Goal: Information Seeking & Learning: Learn about a topic

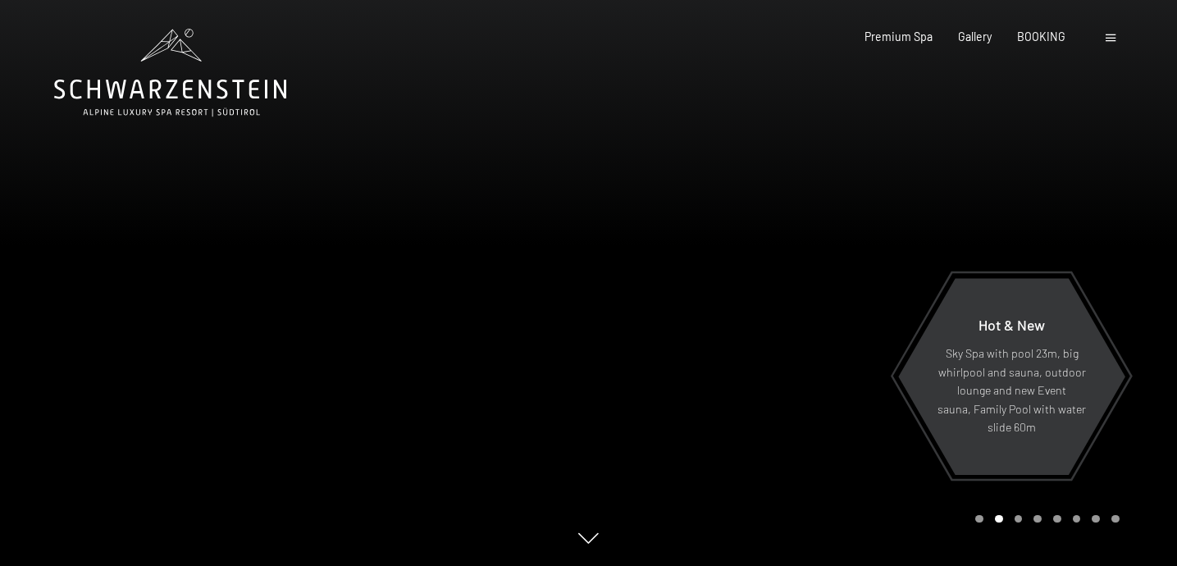
click at [975, 212] on div at bounding box center [883, 283] width 589 height 566
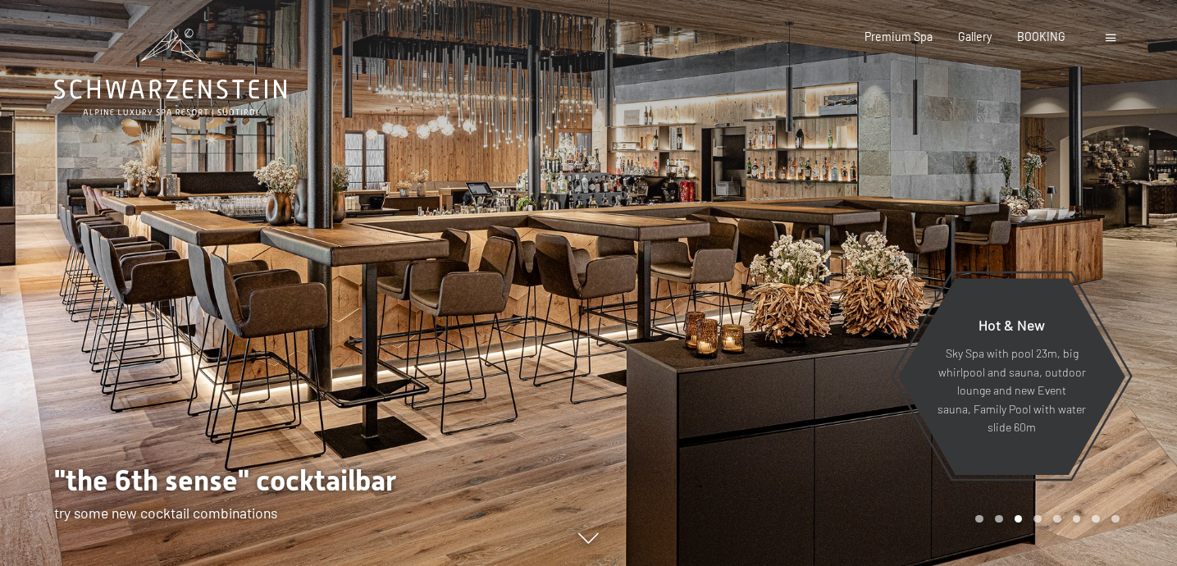
click at [975, 212] on div at bounding box center [883, 283] width 589 height 566
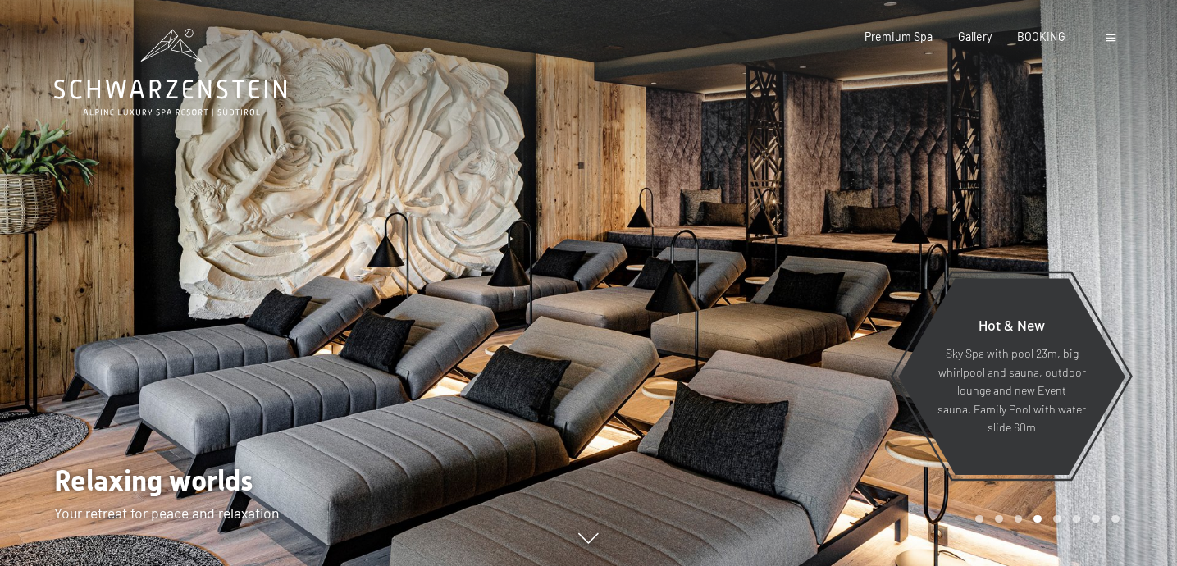
click at [975, 212] on div at bounding box center [883, 283] width 589 height 566
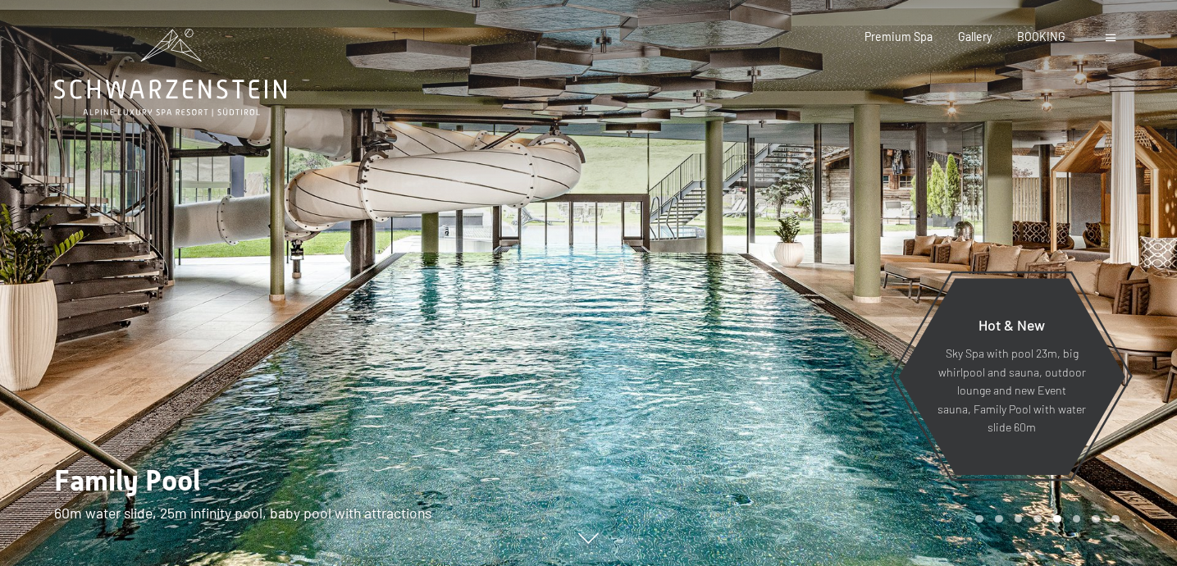
click at [975, 212] on div at bounding box center [883, 283] width 589 height 566
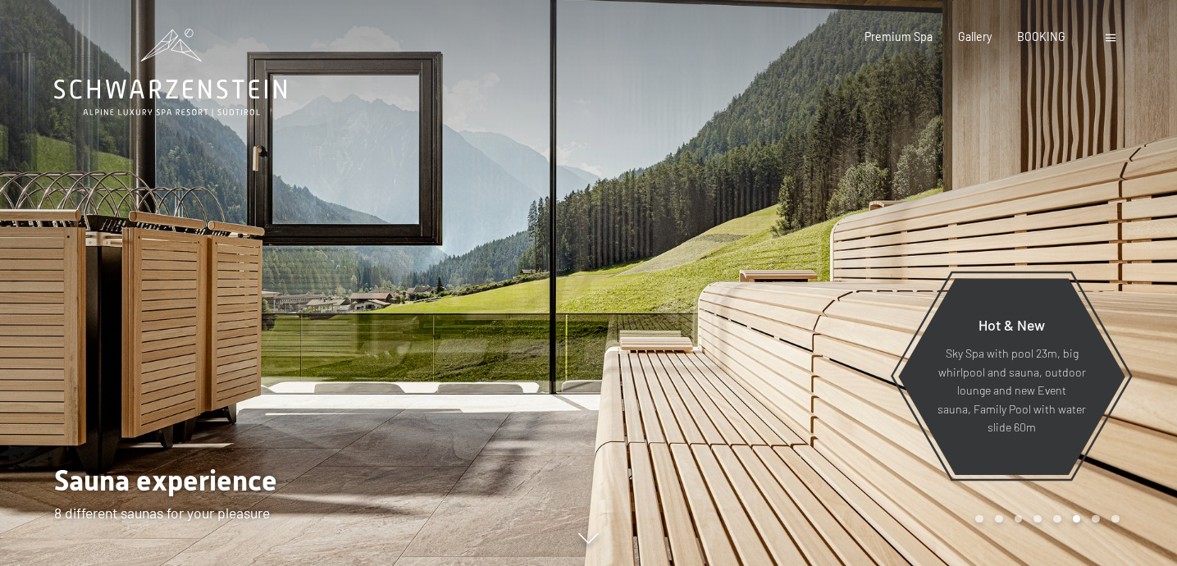
click at [975, 212] on div at bounding box center [883, 283] width 589 height 566
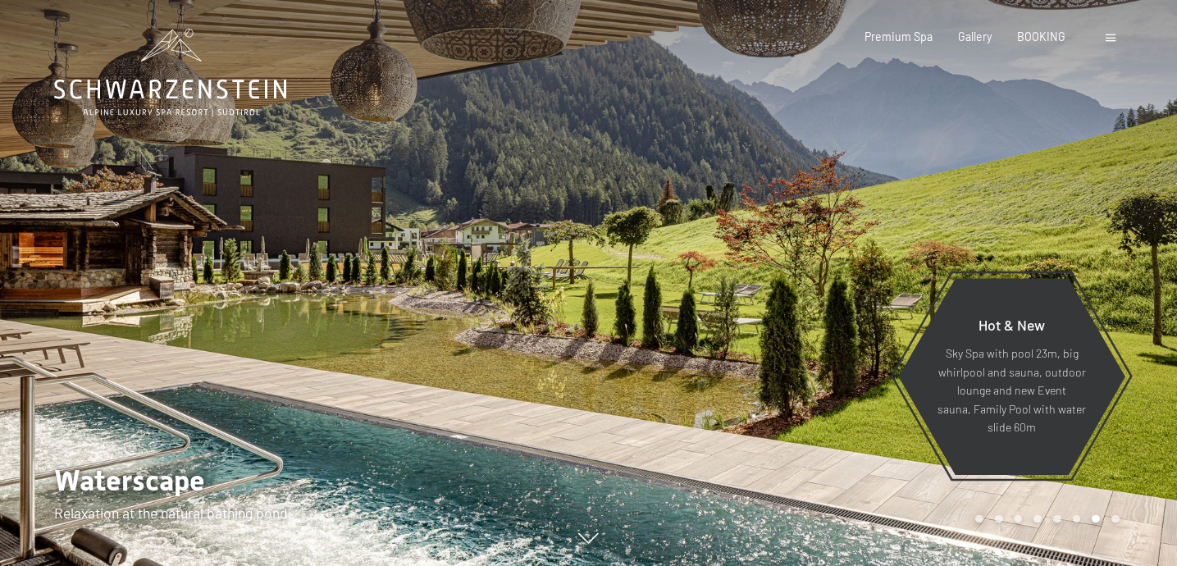
click at [975, 212] on div at bounding box center [883, 283] width 589 height 566
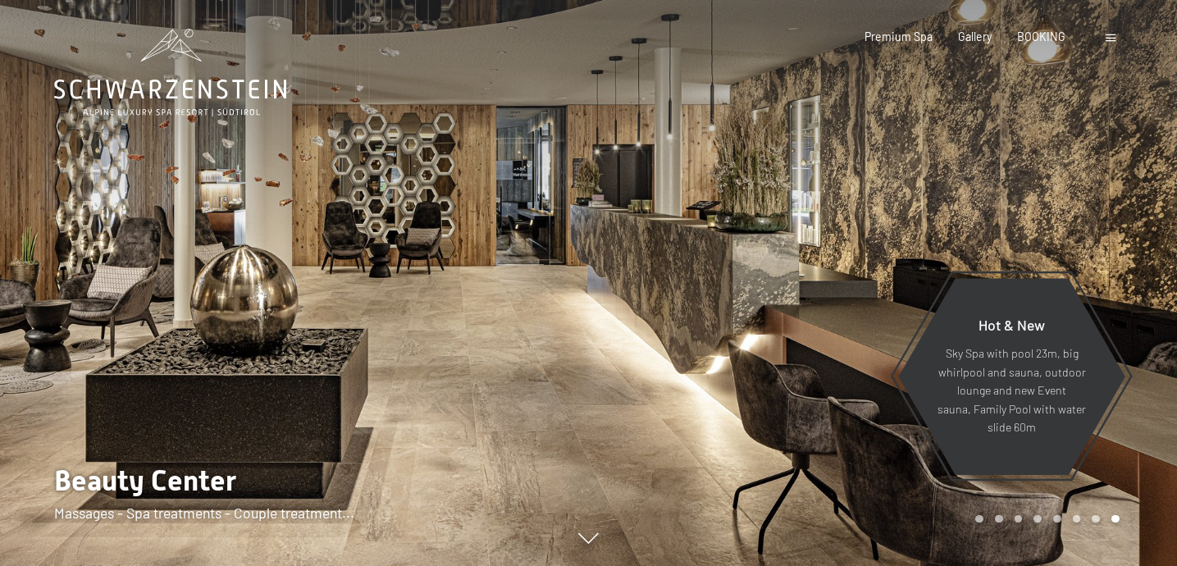
click at [899, 274] on div at bounding box center [883, 283] width 589 height 566
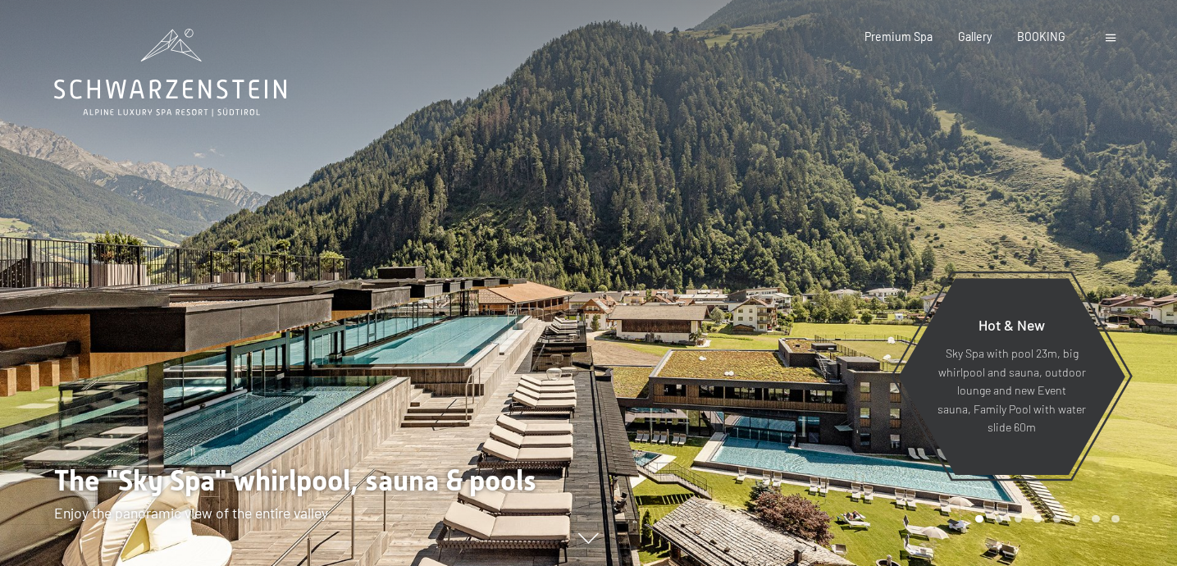
click at [899, 274] on div at bounding box center [883, 283] width 589 height 566
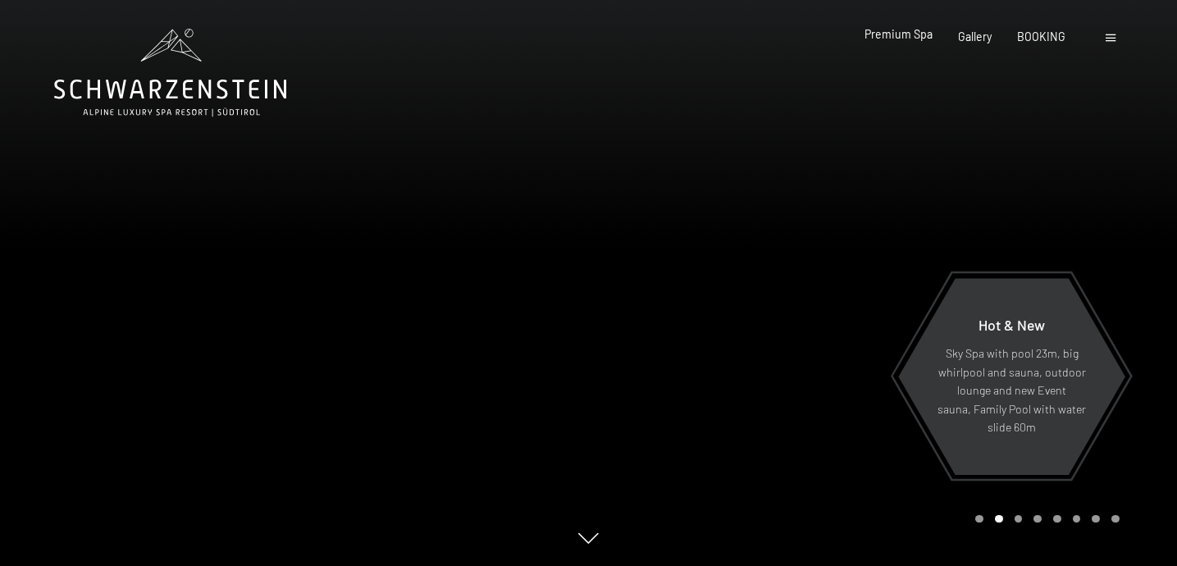
click at [904, 34] on span "Premium Spa" at bounding box center [898, 34] width 68 height 14
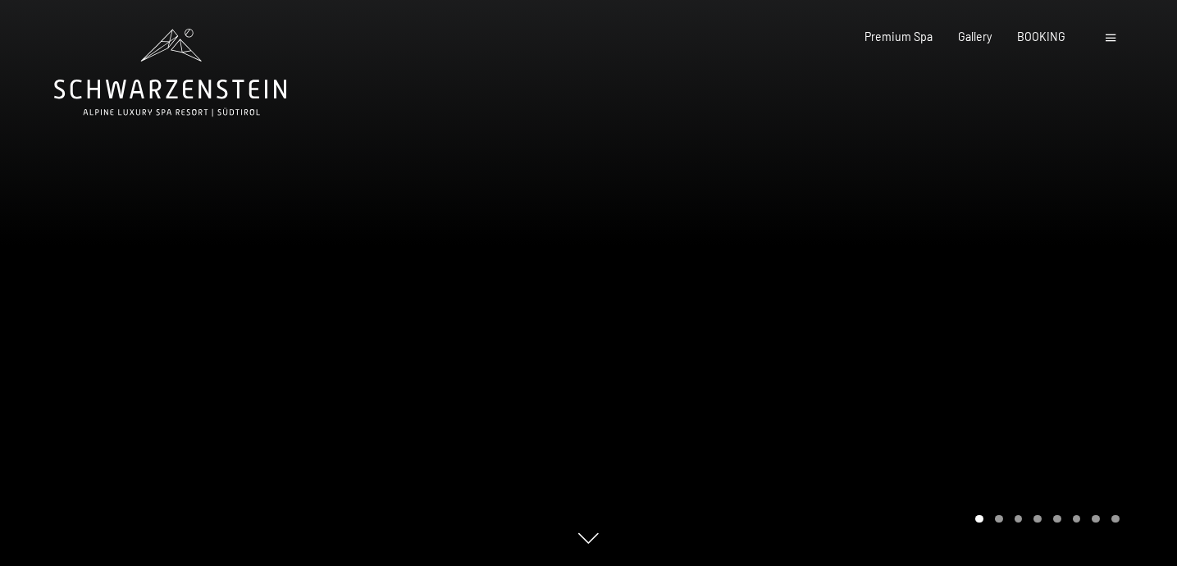
click at [810, 297] on div at bounding box center [883, 283] width 589 height 566
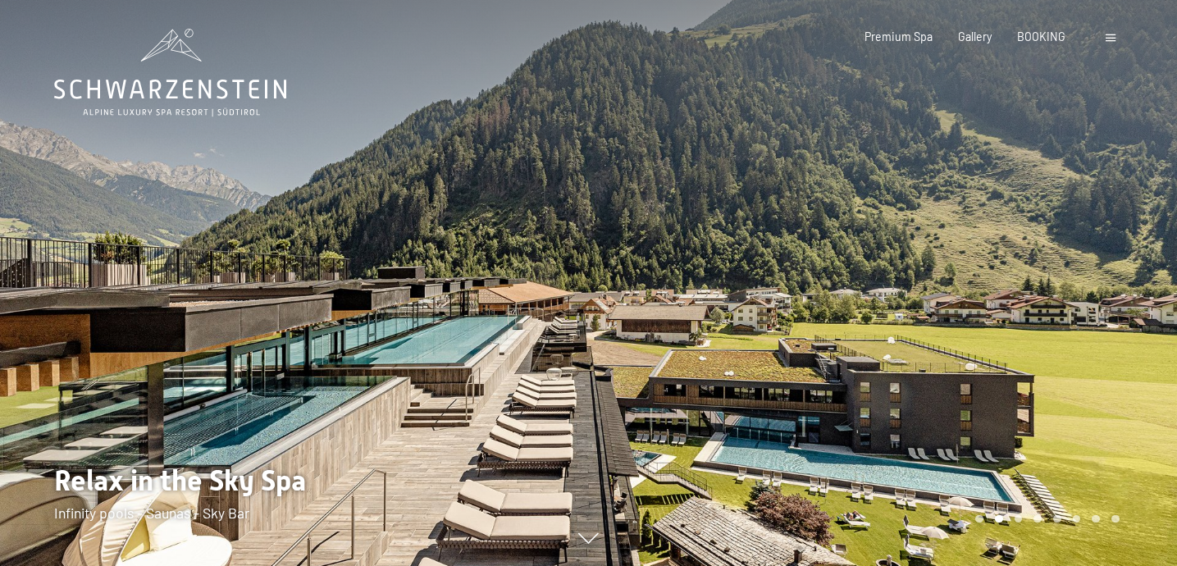
click at [810, 297] on div at bounding box center [883, 283] width 589 height 566
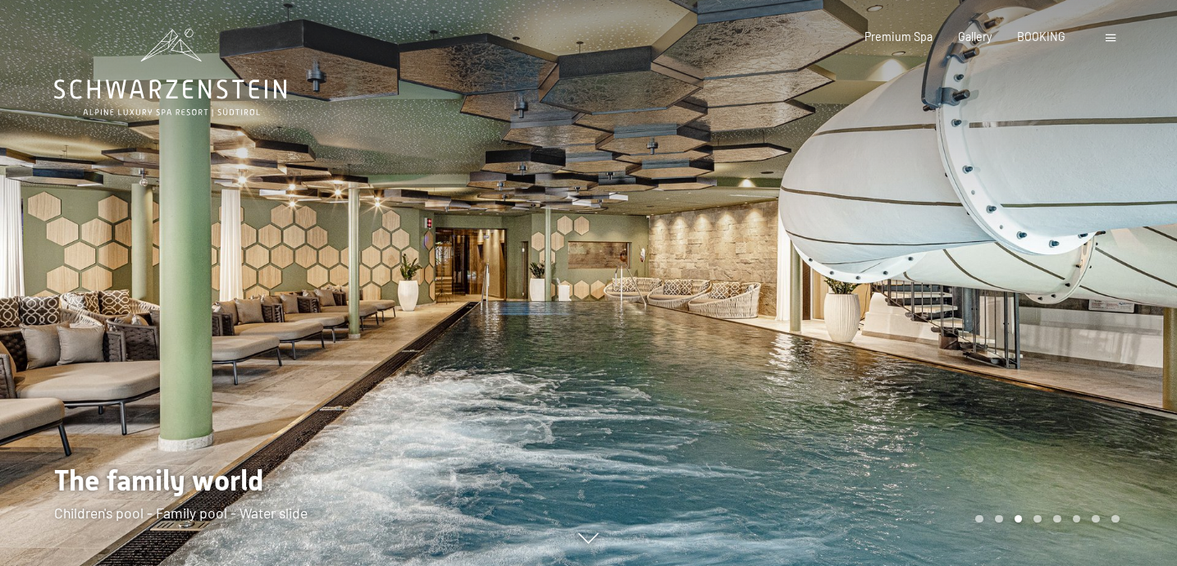
click at [810, 297] on div at bounding box center [883, 283] width 589 height 566
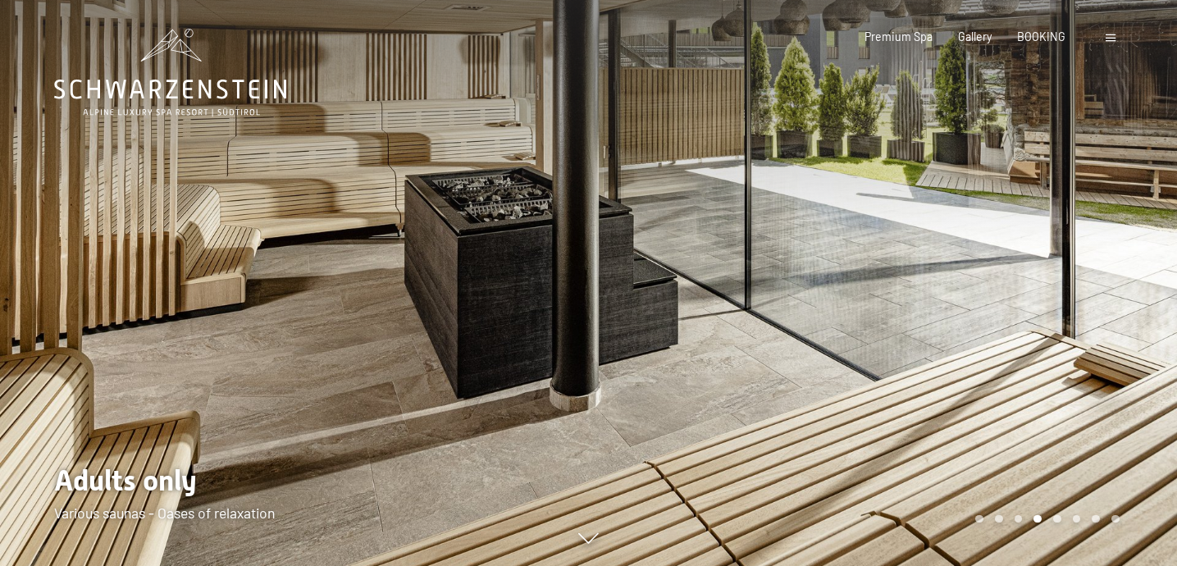
click at [857, 294] on div at bounding box center [883, 283] width 589 height 566
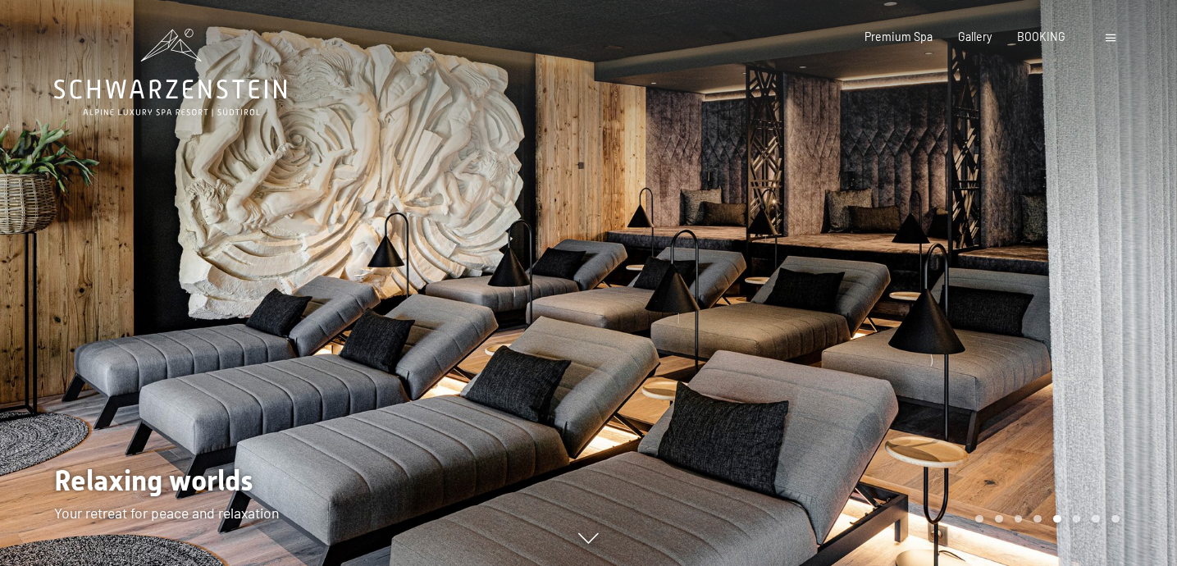
click at [857, 294] on div at bounding box center [883, 283] width 589 height 566
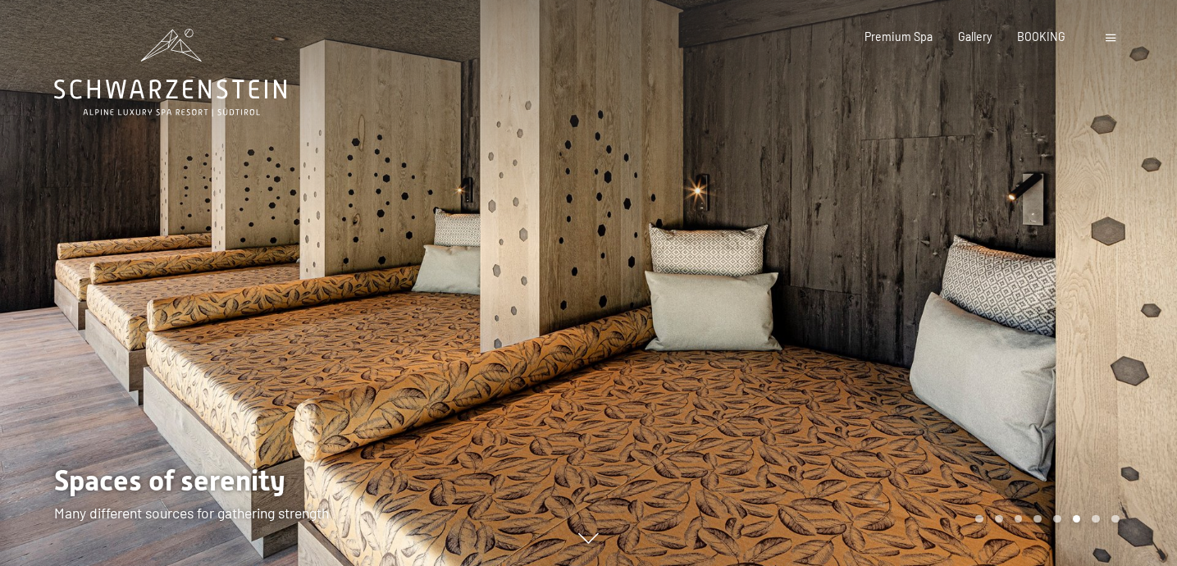
click at [857, 294] on div at bounding box center [883, 283] width 589 height 566
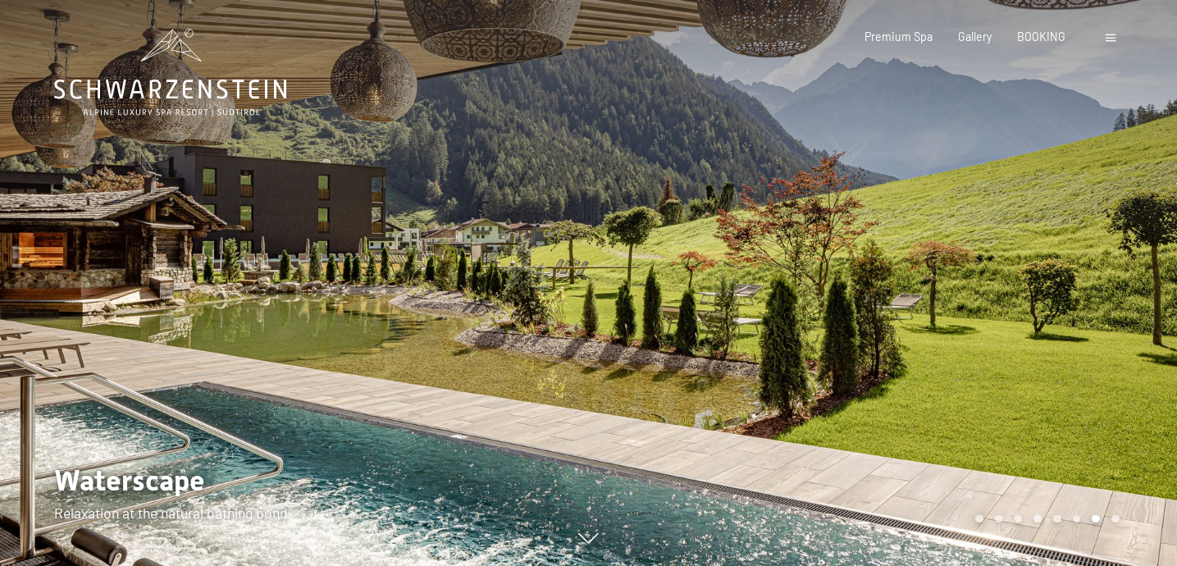
click at [857, 294] on div at bounding box center [883, 283] width 589 height 566
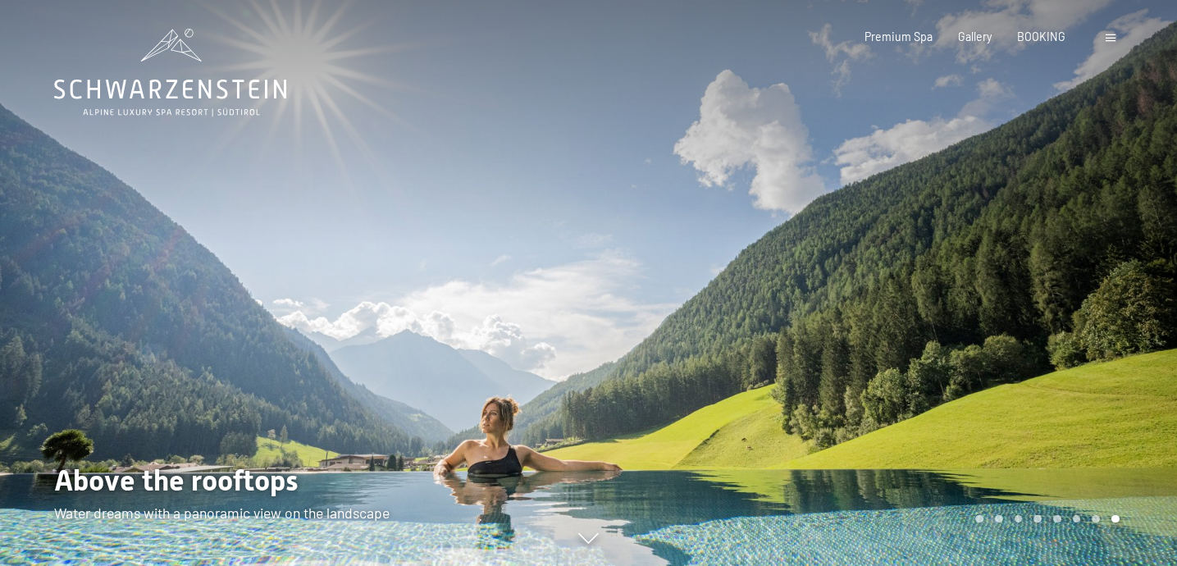
click at [857, 294] on div at bounding box center [883, 283] width 589 height 566
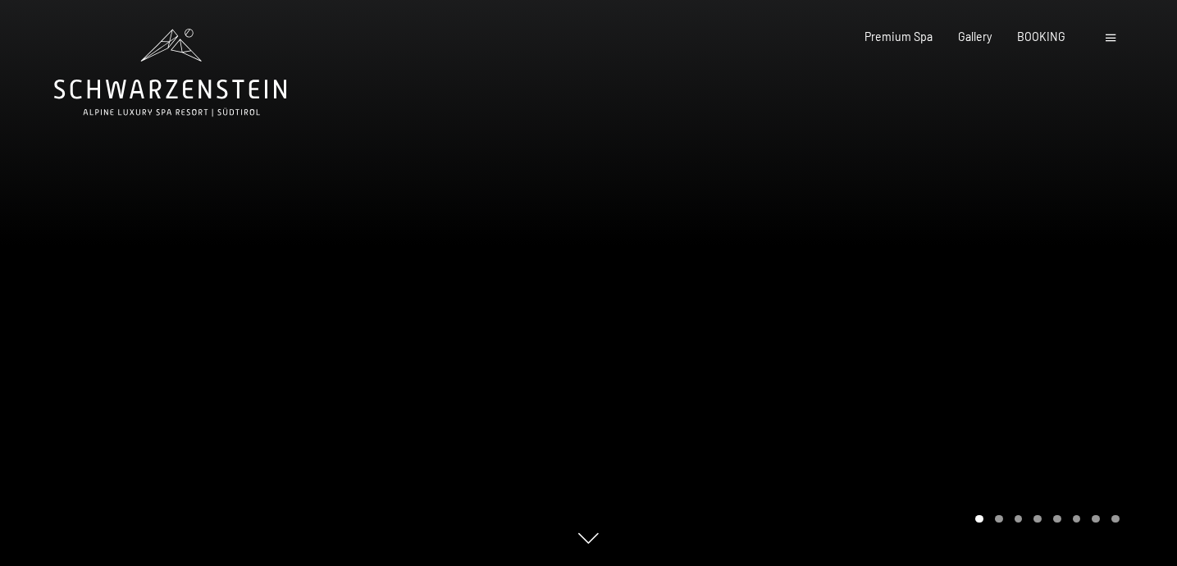
click at [857, 294] on div at bounding box center [883, 283] width 589 height 566
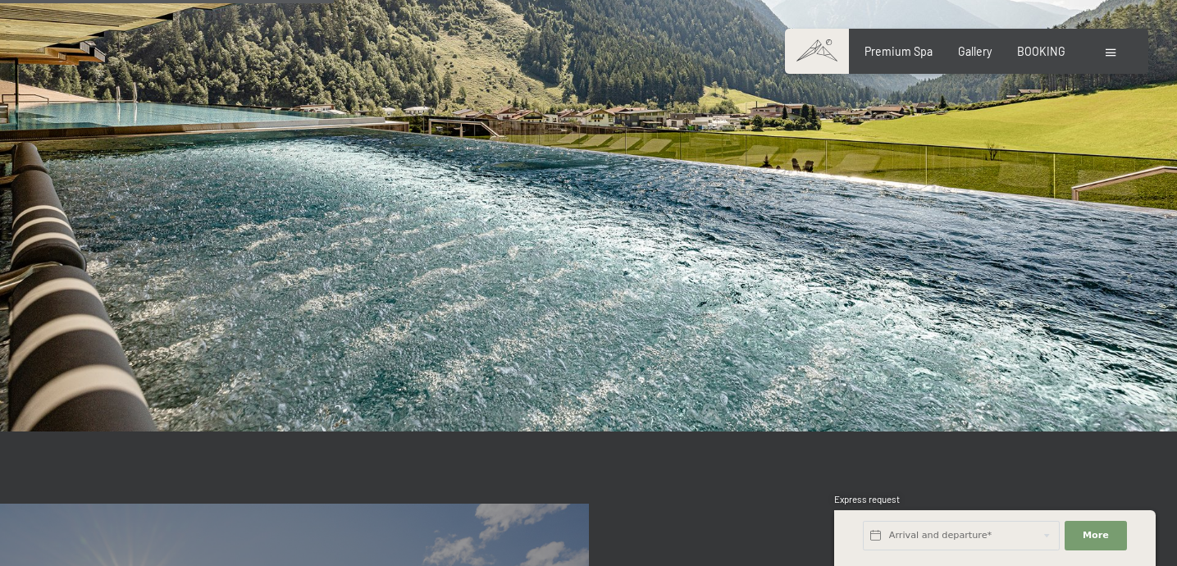
scroll to position [2826, 0]
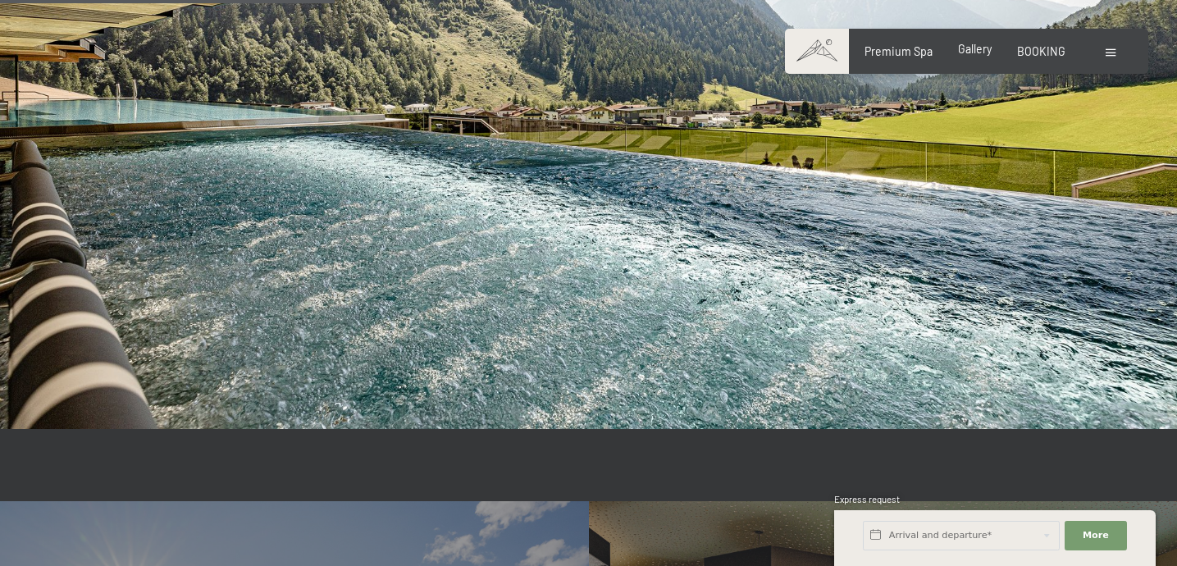
click at [976, 52] on span "Gallery" at bounding box center [975, 49] width 34 height 14
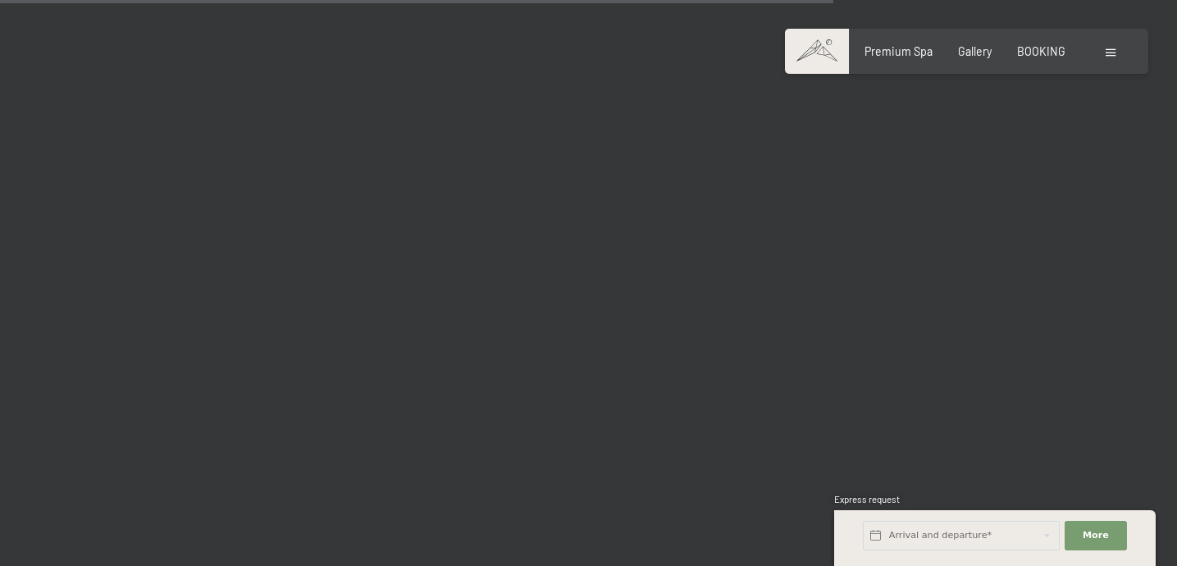
scroll to position [12003, 0]
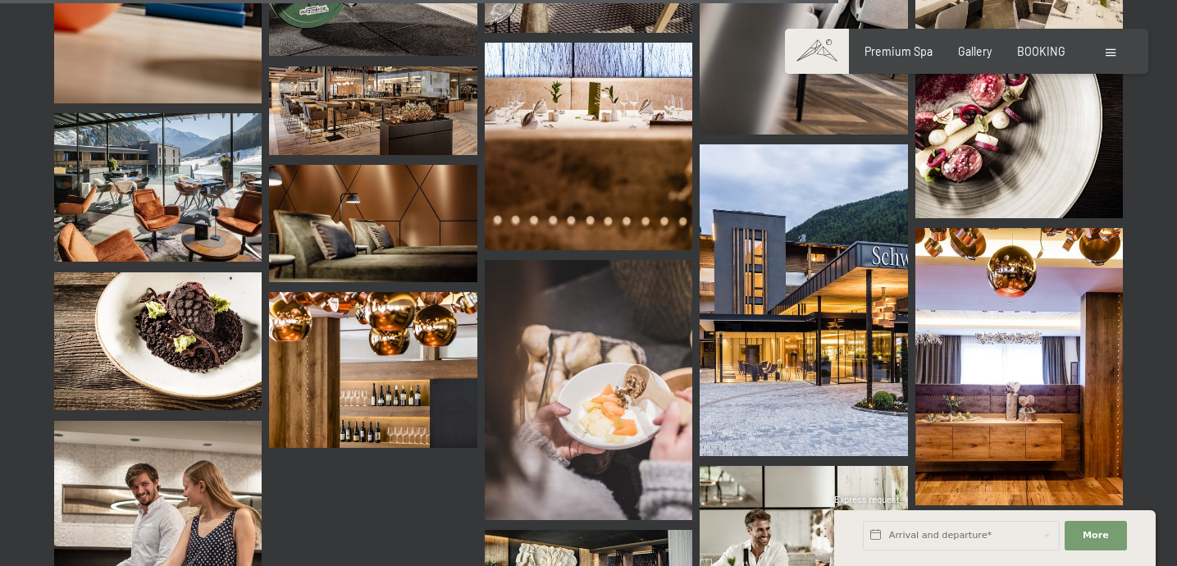
click at [1107, 50] on span at bounding box center [1111, 52] width 10 height 7
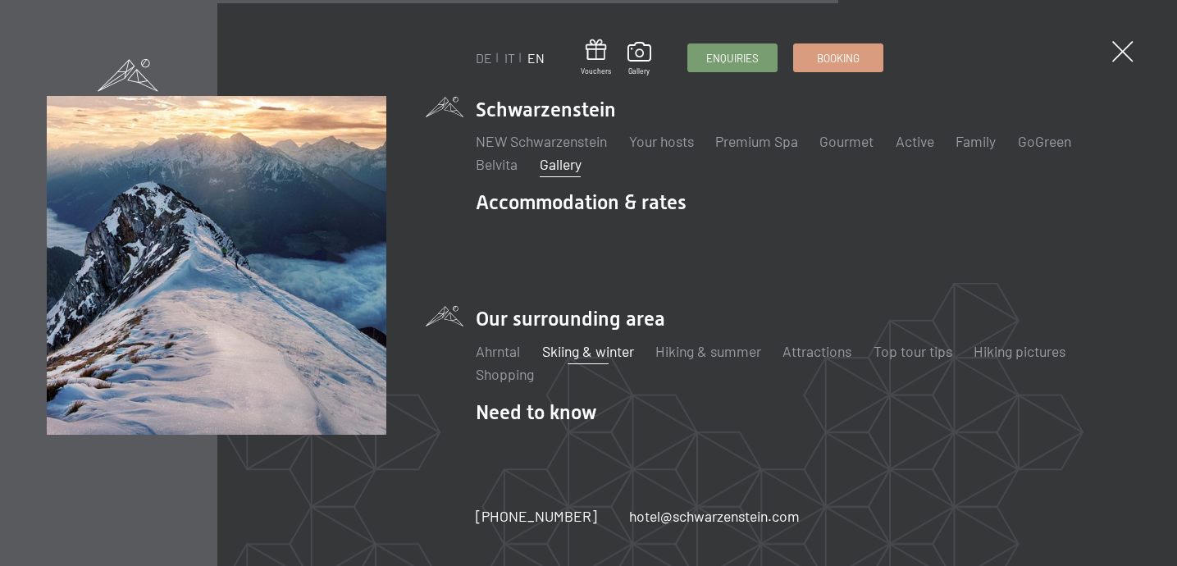
click at [566, 349] on link "Skiing & winter" at bounding box center [588, 351] width 92 height 18
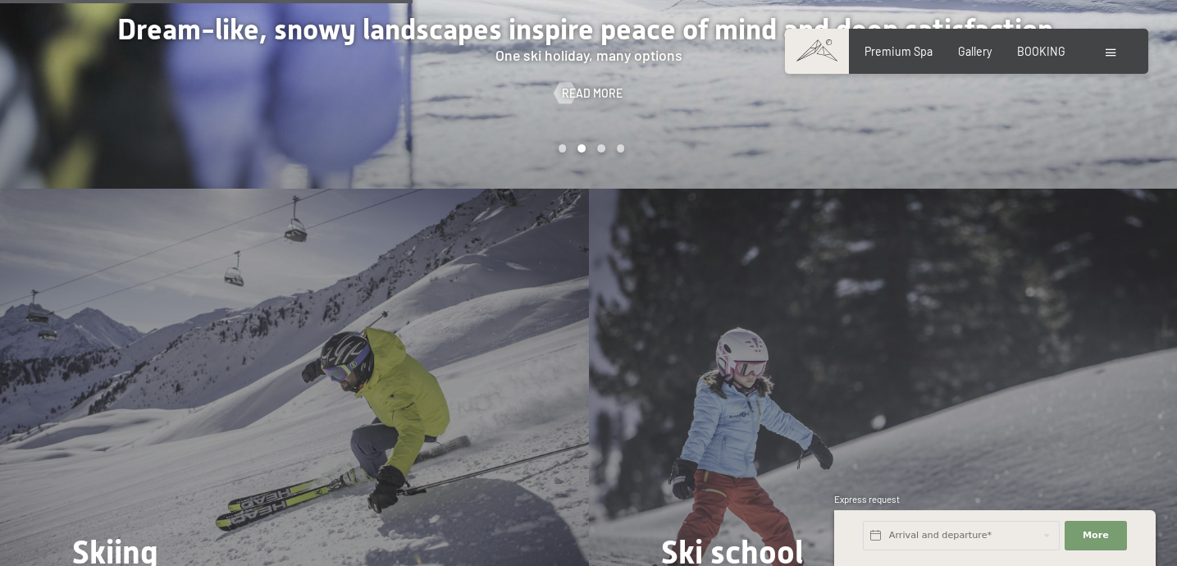
scroll to position [1827, 0]
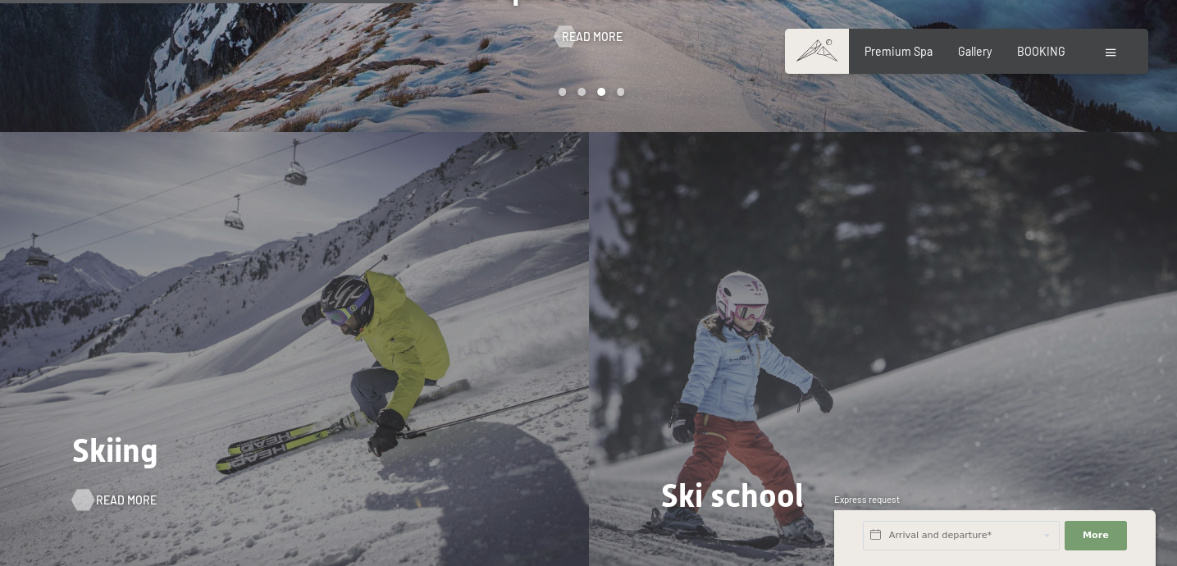
click at [119, 492] on span "Read more" at bounding box center [126, 500] width 61 height 16
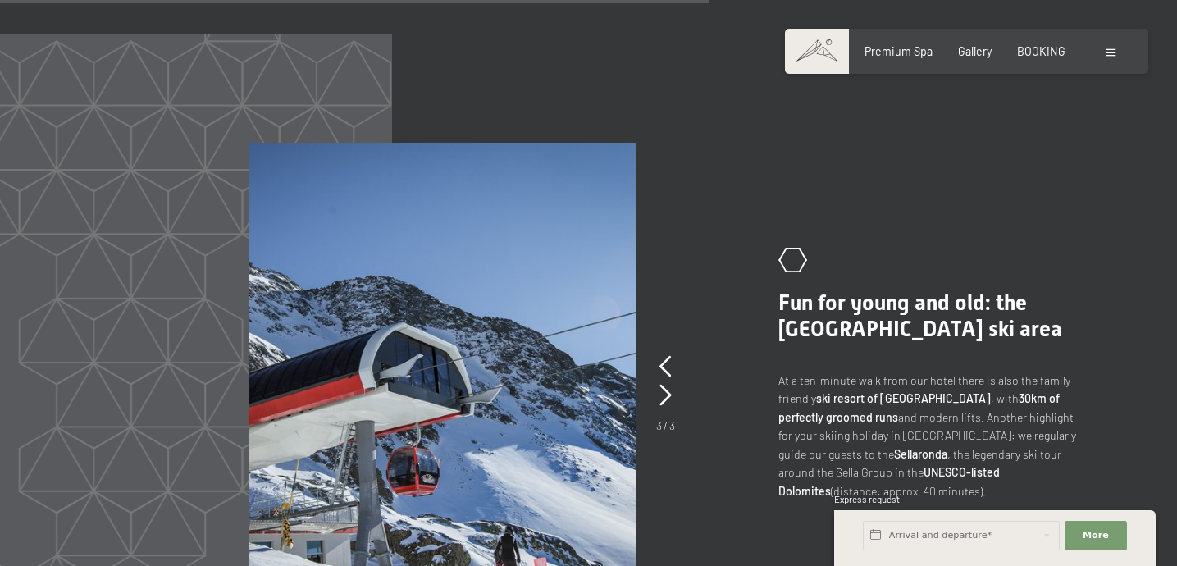
scroll to position [2381, 0]
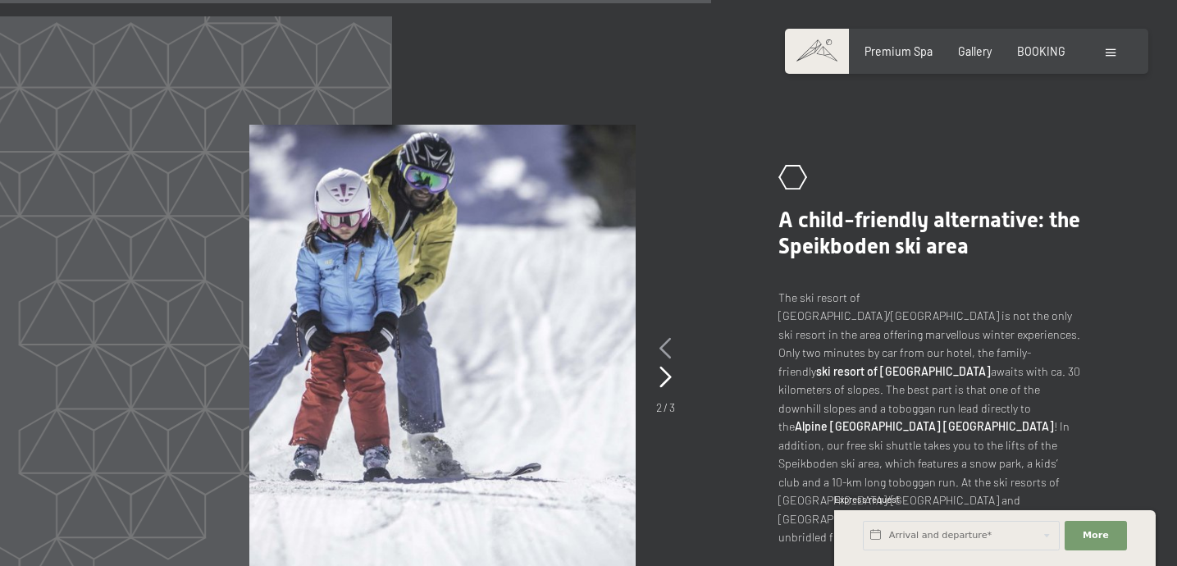
click at [665, 338] on icon at bounding box center [665, 348] width 12 height 21
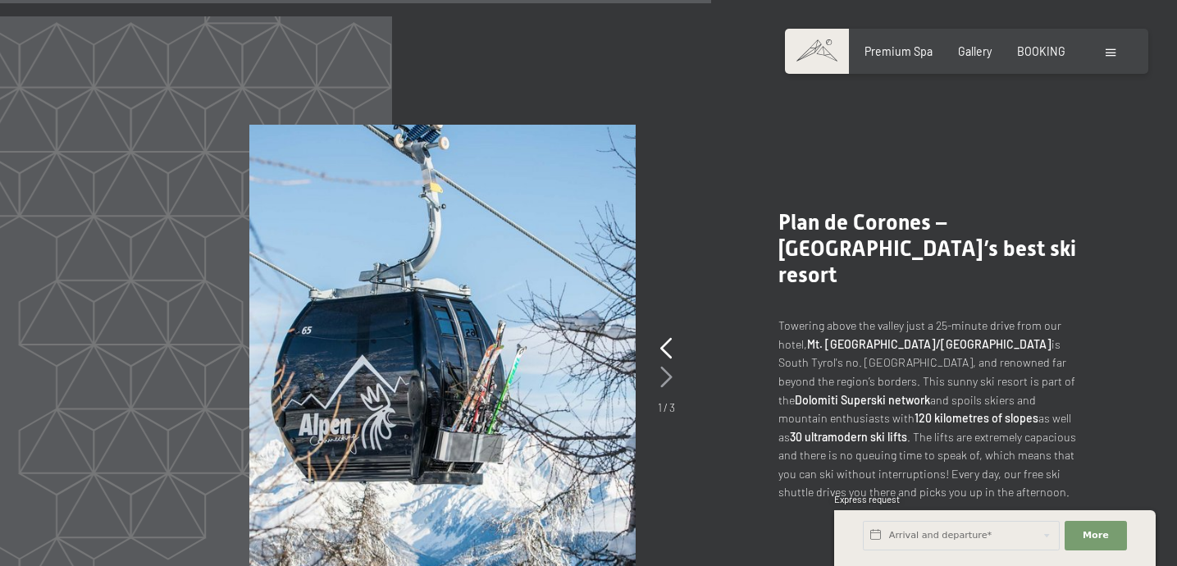
click at [668, 367] on icon at bounding box center [666, 377] width 12 height 21
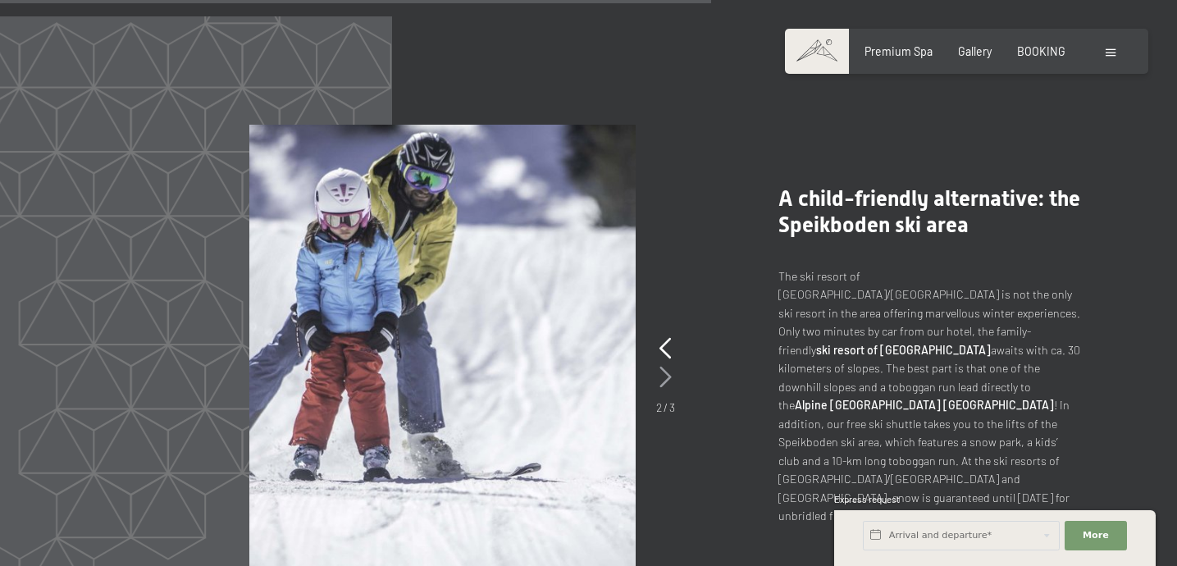
click at [668, 367] on icon at bounding box center [665, 377] width 12 height 21
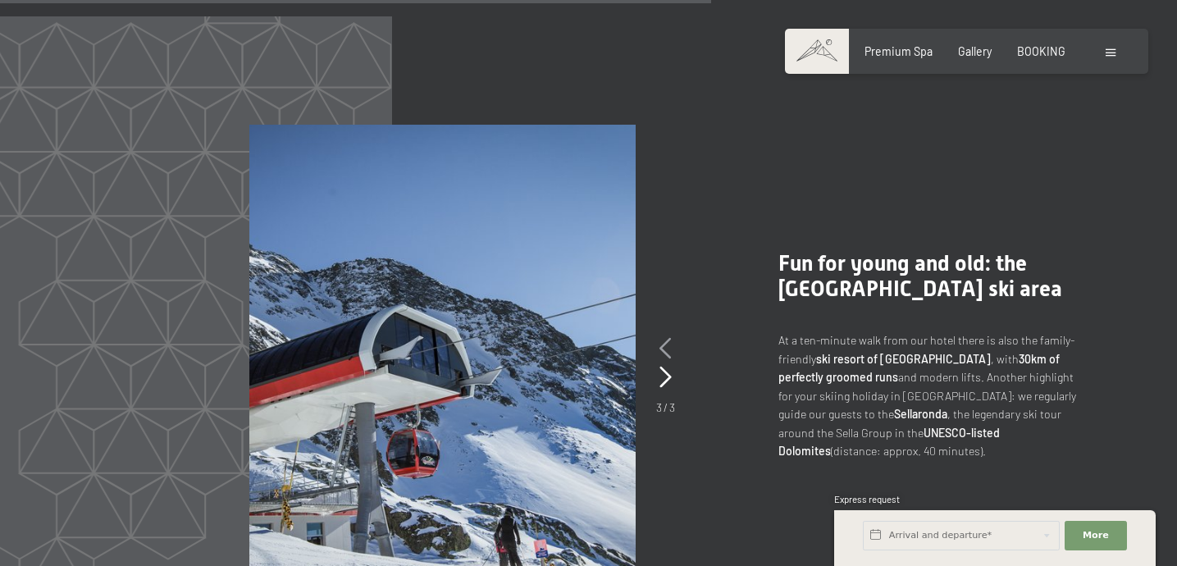
click at [665, 338] on icon at bounding box center [665, 348] width 12 height 21
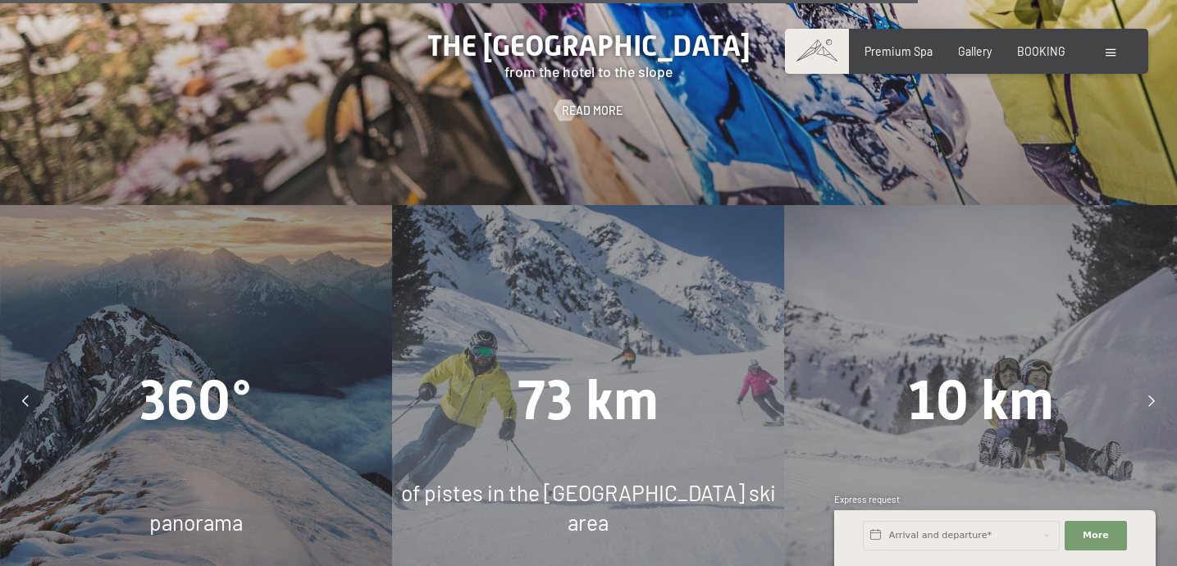
scroll to position [3377, 0]
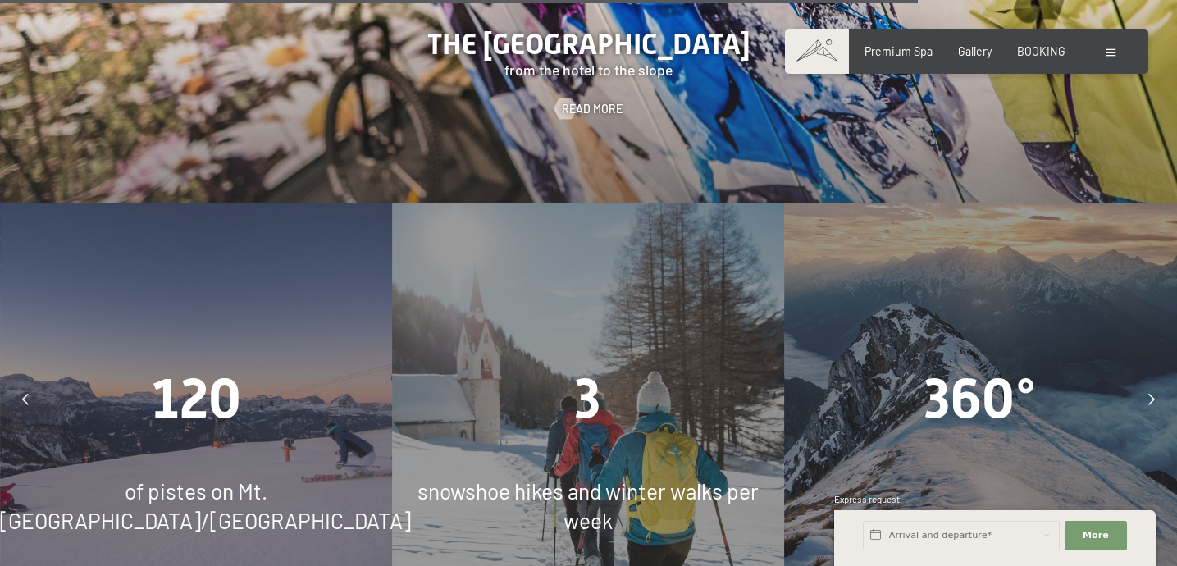
click at [1147, 381] on div at bounding box center [1151, 399] width 36 height 36
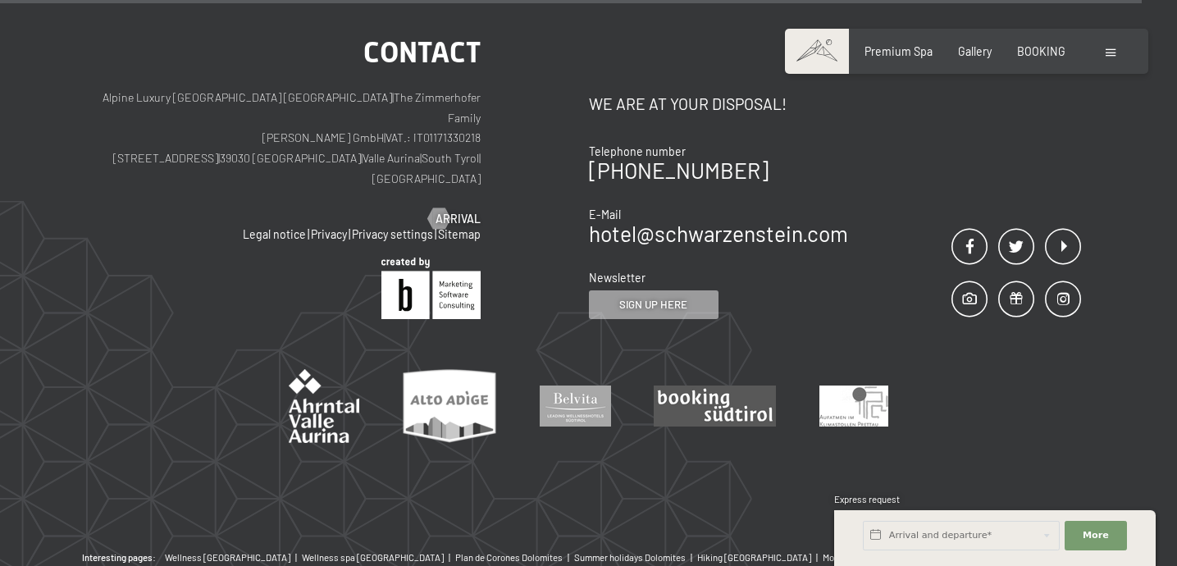
scroll to position [4404, 0]
